Goal: Answer question/provide support: Share knowledge or assist other users

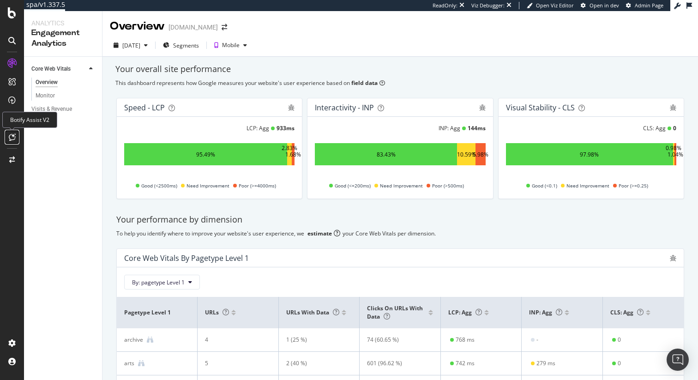
click at [12, 135] on icon at bounding box center [12, 136] width 7 height 7
